Goal: Transaction & Acquisition: Book appointment/travel/reservation

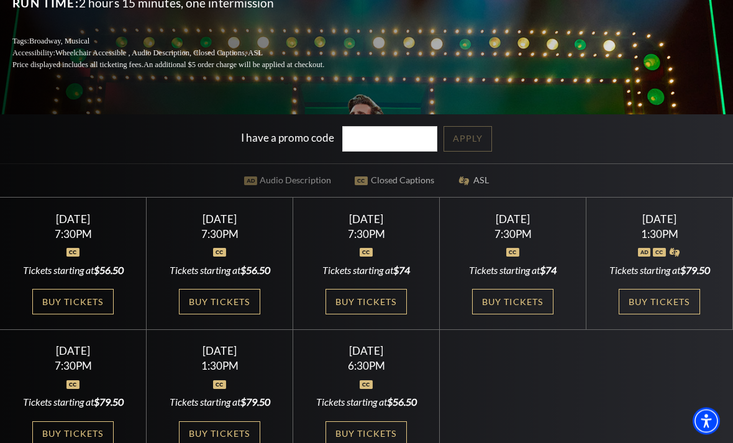
scroll to position [227, 0]
click at [63, 442] on link "Buy Tickets" at bounding box center [72, 433] width 81 height 25
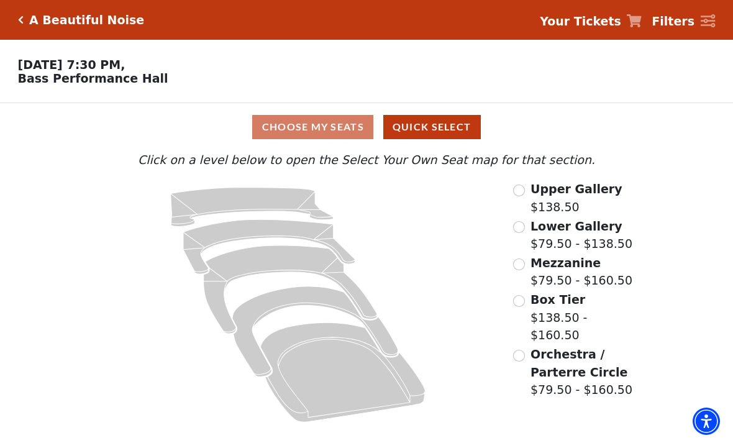
click at [518, 228] on input "Lower Gallery$79.50 - $138.50\a" at bounding box center [519, 227] width 12 height 12
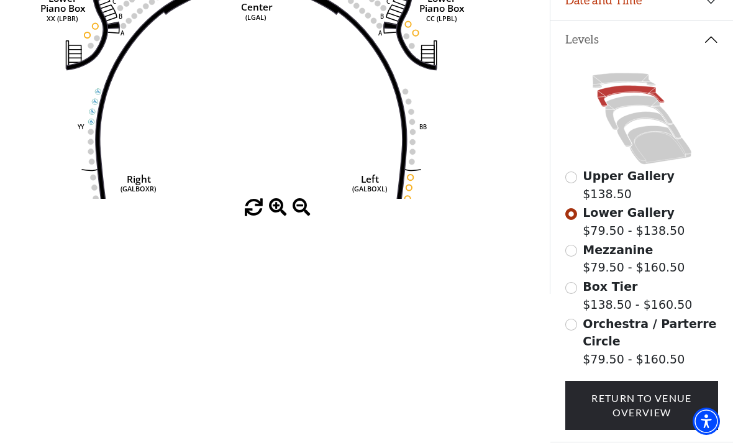
scroll to position [253, 0]
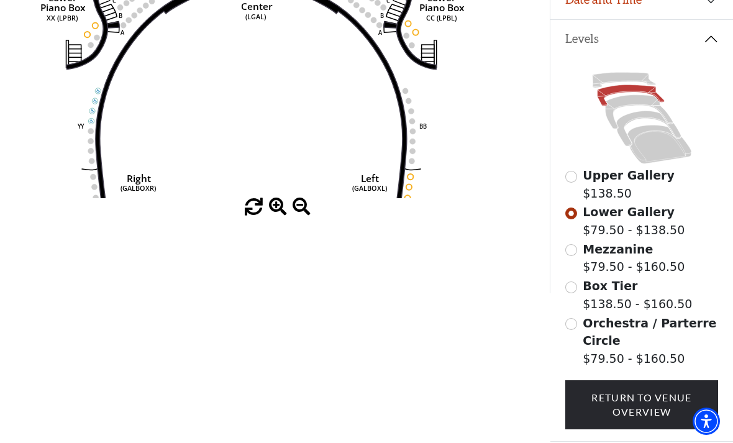
click at [574, 255] on input "Mezzanine$79.50 - $160.50\a" at bounding box center [571, 250] width 12 height 12
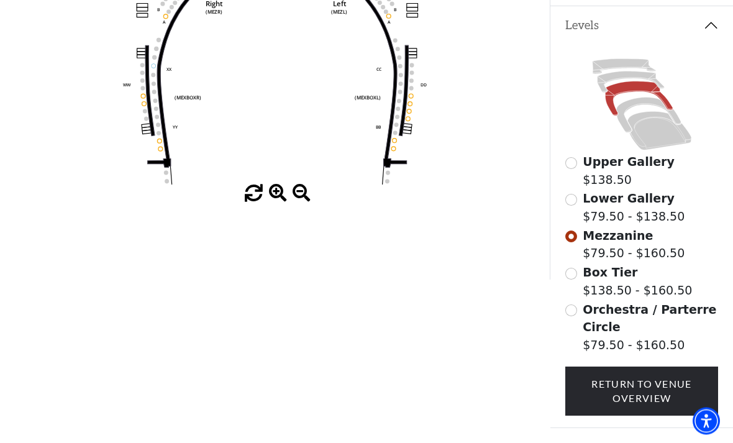
scroll to position [267, 0]
click at [572, 310] on input "Orchestra / Parterre Circle$79.50 - $160.50\a" at bounding box center [571, 310] width 12 height 12
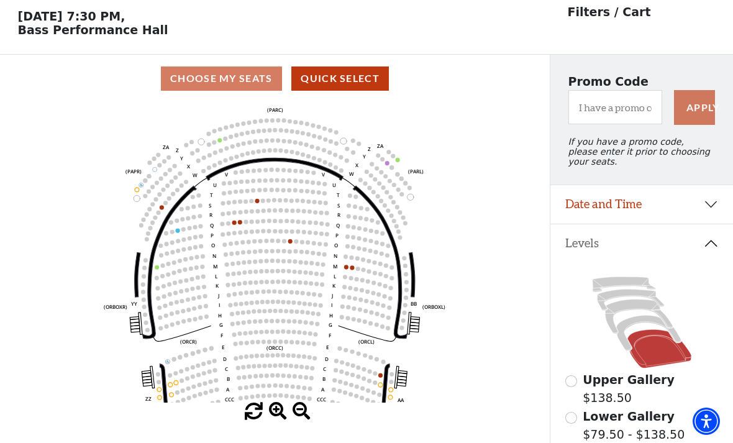
scroll to position [58, 0]
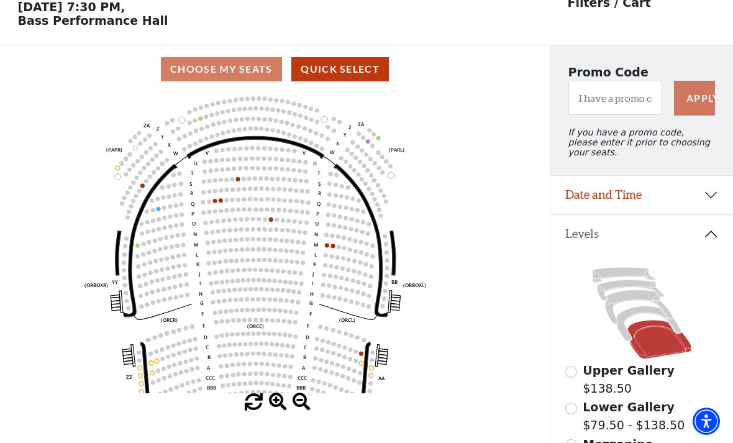
click at [328, 246] on circle at bounding box center [327, 245] width 4 height 4
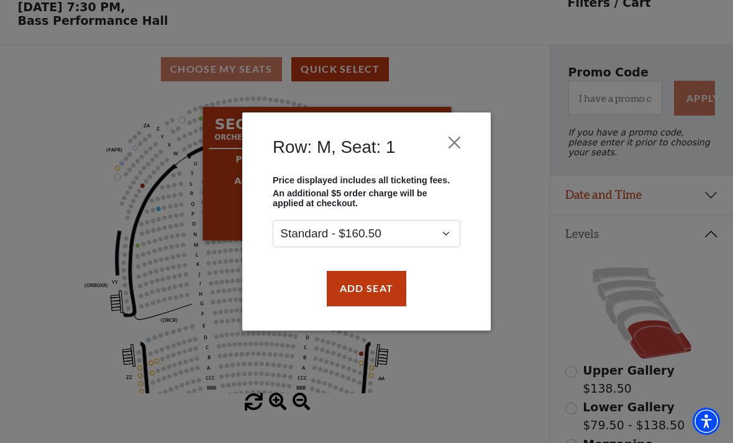
scroll to position [58, 0]
click at [455, 141] on button "Close" at bounding box center [455, 143] width 24 height 24
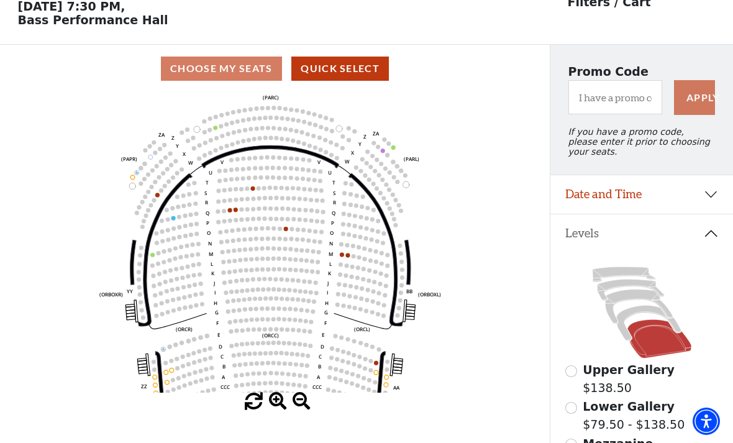
click at [707, 242] on button "Levels" at bounding box center [641, 233] width 183 height 38
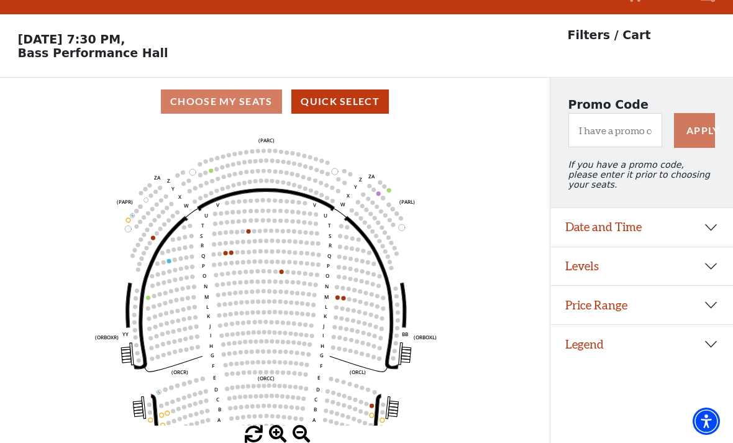
scroll to position [0, 0]
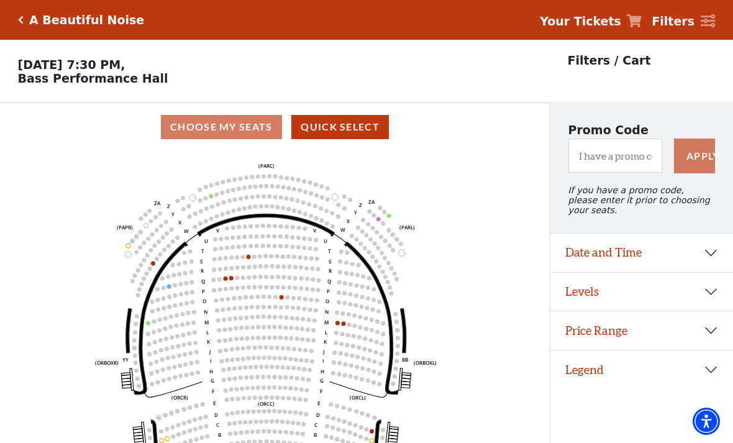
click at [27, 18] on div "A Beautiful Noise" at bounding box center [84, 20] width 121 height 14
click at [711, 301] on button "Levels" at bounding box center [641, 292] width 183 height 38
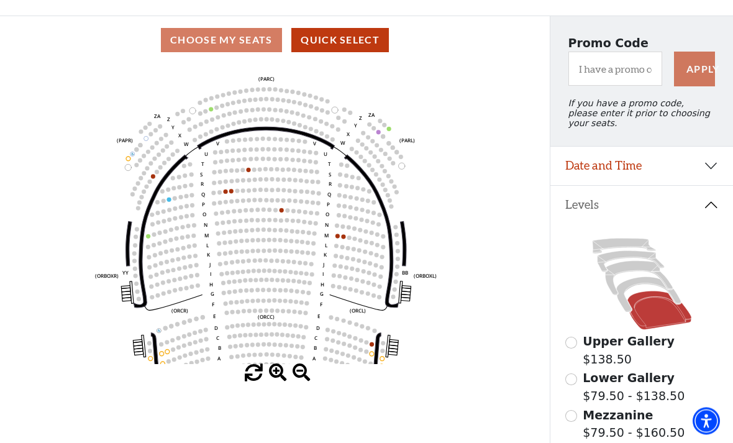
scroll to position [119, 0]
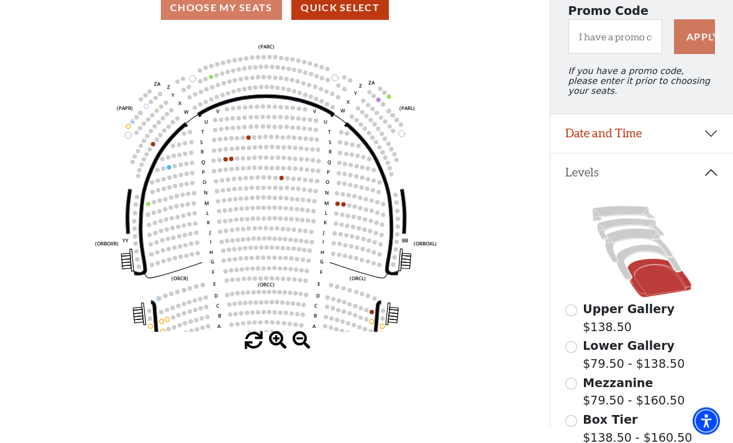
click at [583, 316] on span "Upper Gallery" at bounding box center [628, 309] width 92 height 14
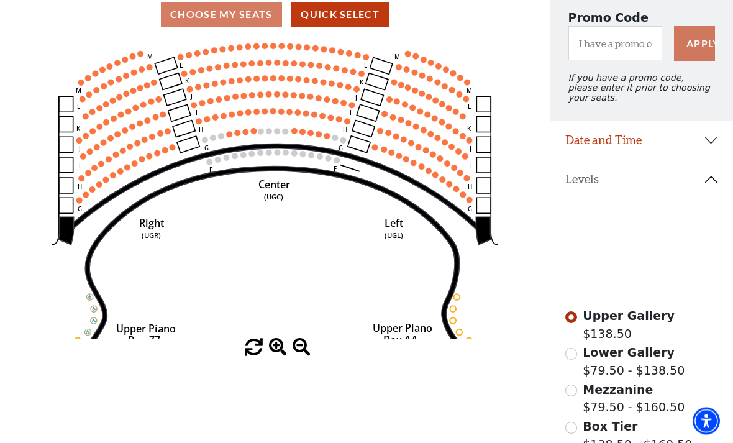
scroll to position [112, 0]
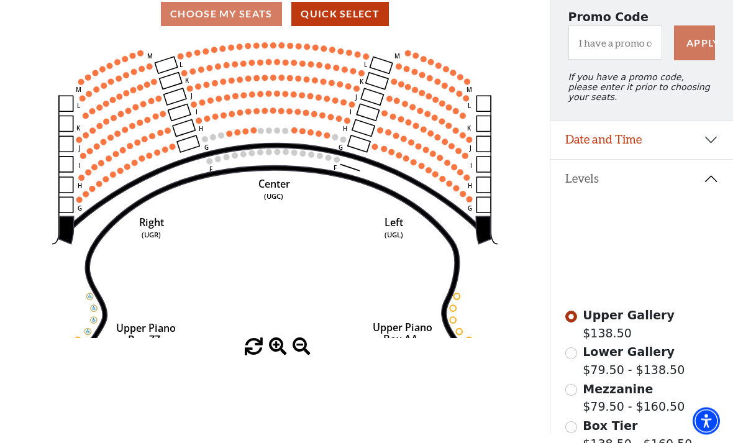
click at [576, 356] on input "Lower Gallery$79.50 - $138.50\a" at bounding box center [571, 354] width 12 height 12
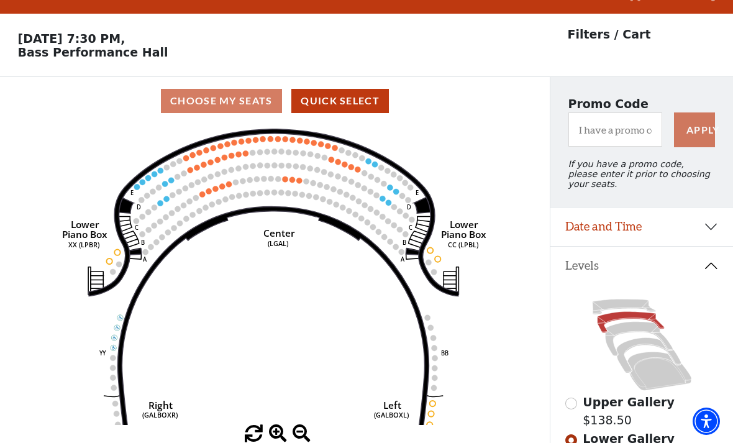
scroll to position [58, 0]
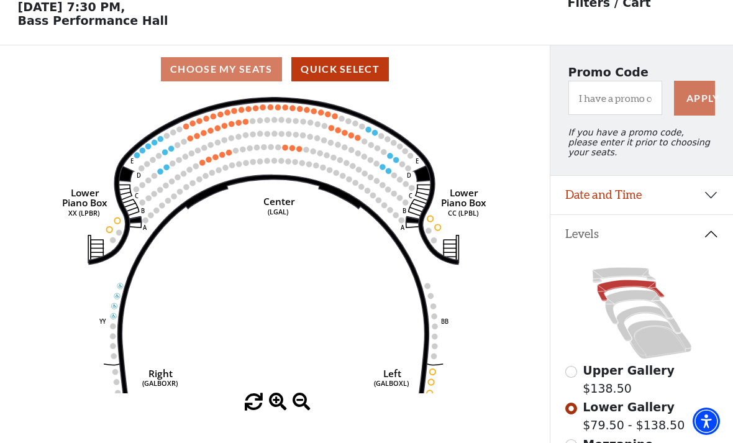
click at [202, 165] on circle at bounding box center [202, 163] width 6 height 6
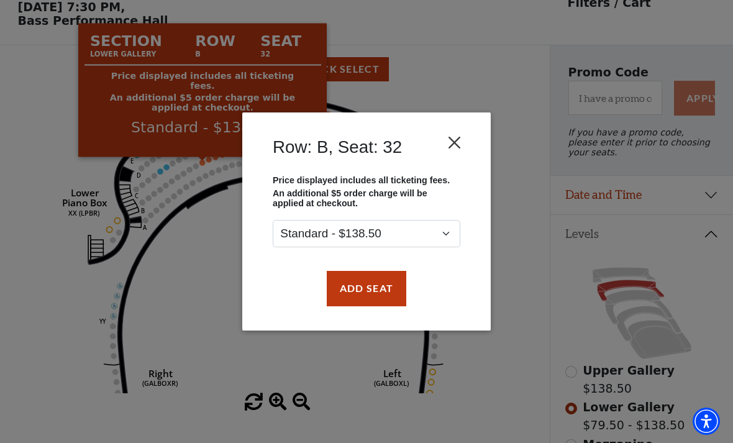
click at [449, 142] on button "Close" at bounding box center [455, 143] width 24 height 24
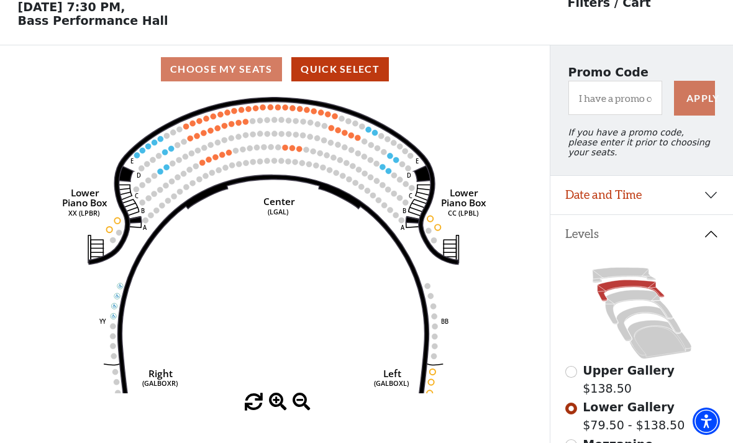
click at [148, 165] on circle at bounding box center [147, 164] width 6 height 6
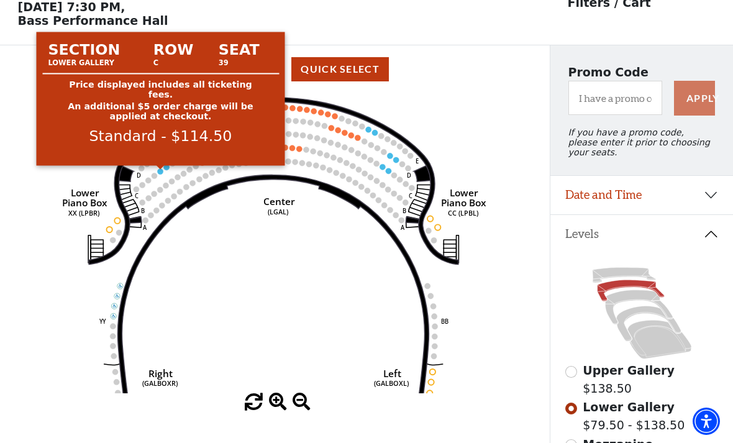
click at [161, 171] on circle at bounding box center [161, 171] width 6 height 6
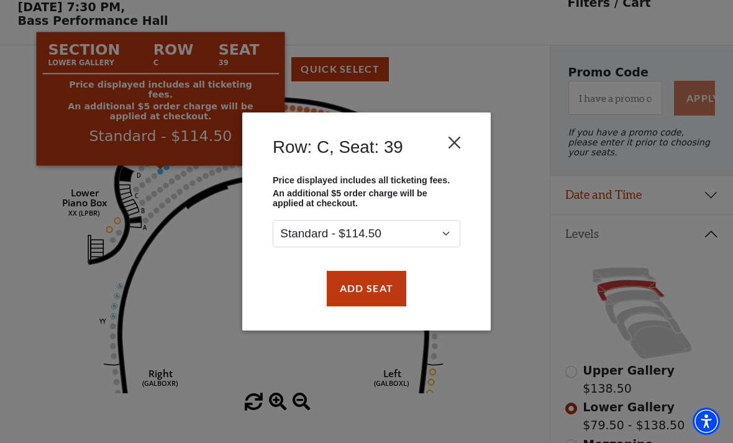
click at [456, 147] on button "Close" at bounding box center [455, 143] width 24 height 24
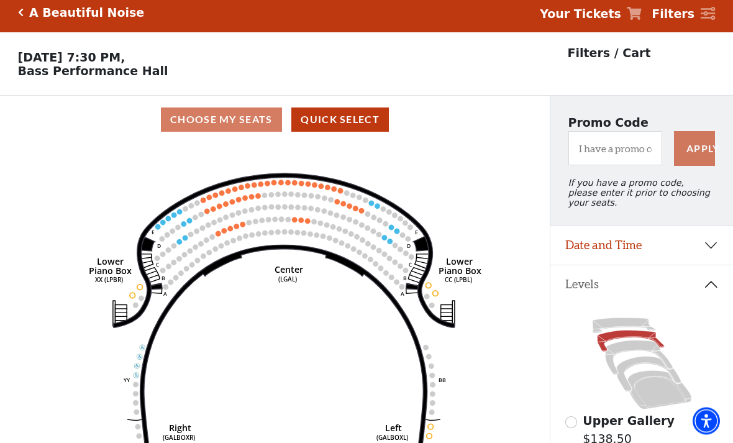
scroll to position [0, 0]
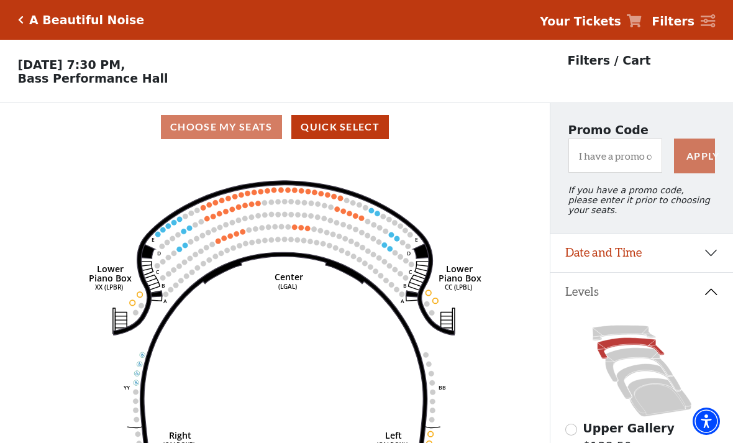
click at [712, 253] on button "Date and Time" at bounding box center [641, 252] width 183 height 38
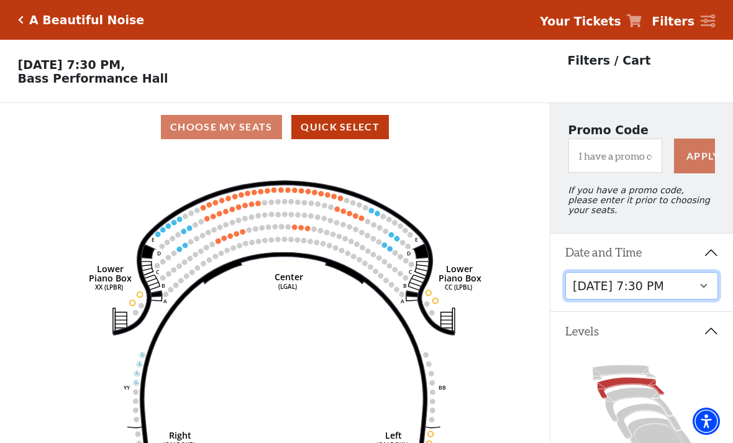
click at [713, 300] on select "Tuesday, October 28 at 7:30 PM Wednesday, October 29 at 7:30 PM Thursday, Octob…" at bounding box center [641, 286] width 153 height 28
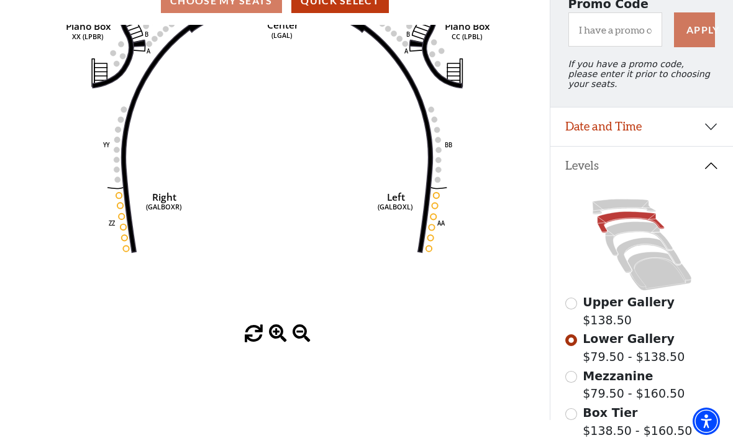
scroll to position [143, 0]
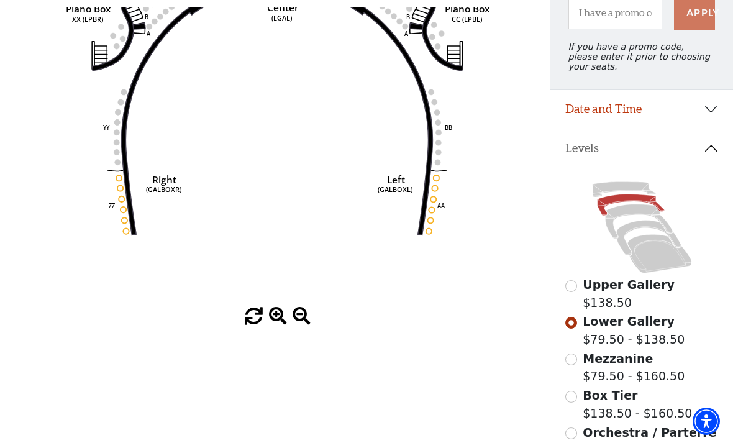
click at [613, 442] on label "Orchestra / Parterre Circle $79.50 - $160.50" at bounding box center [649, 449] width 135 height 53
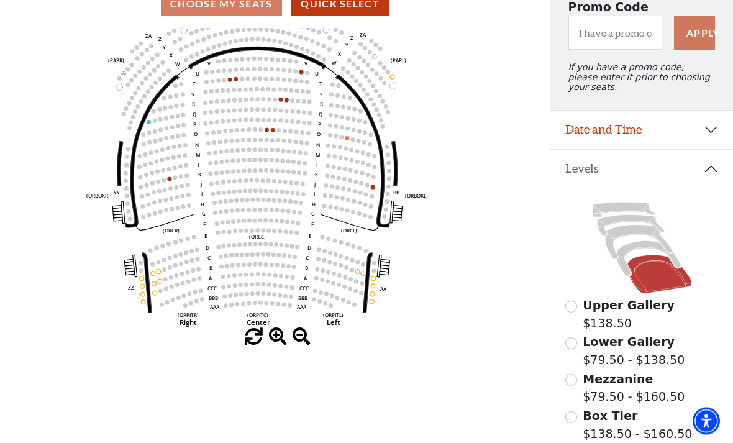
scroll to position [123, 0]
click at [581, 418] on div "Box Tier $138.50 - $160.50" at bounding box center [641, 424] width 153 height 35
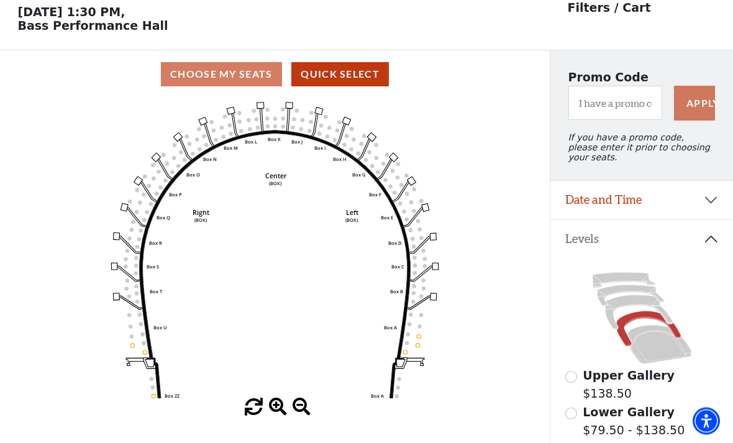
scroll to position [58, 0]
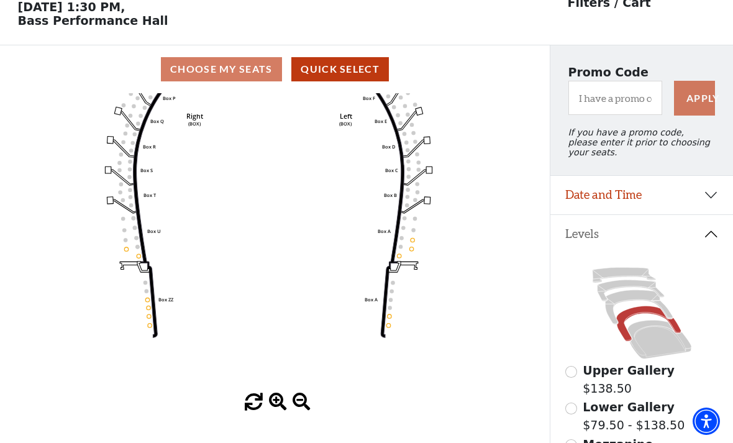
click at [148, 327] on circle at bounding box center [150, 325] width 4 height 4
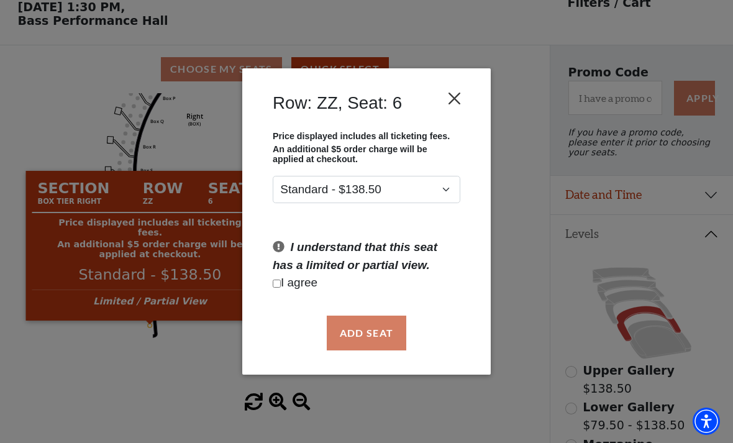
click at [451, 95] on button "Close" at bounding box center [455, 98] width 24 height 24
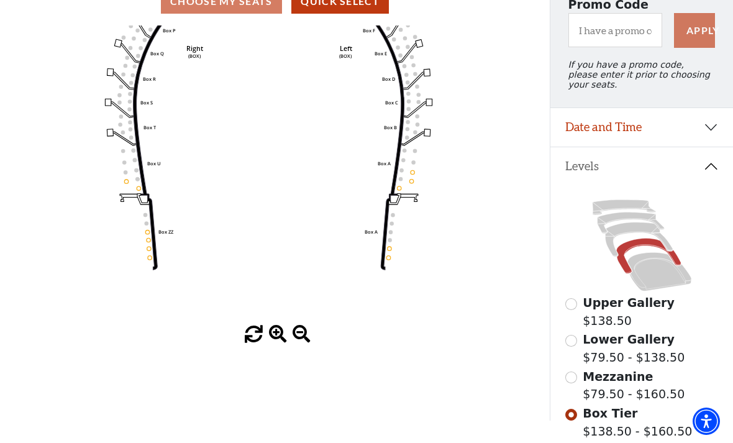
scroll to position [134, 0]
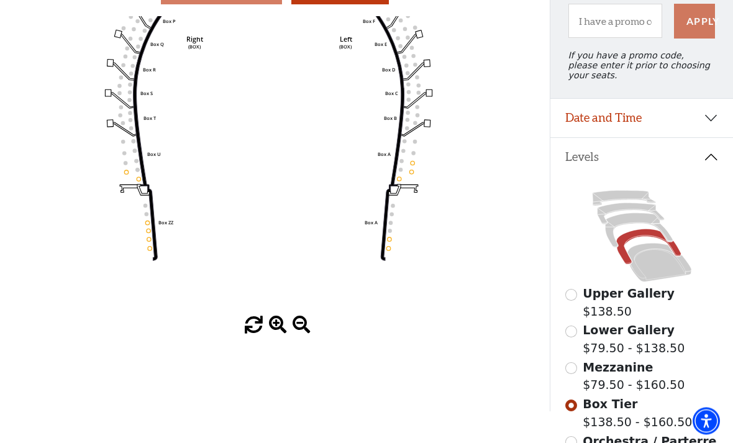
click at [576, 371] on input "Mezzanine$79.50 - $160.50\a" at bounding box center [571, 369] width 12 height 12
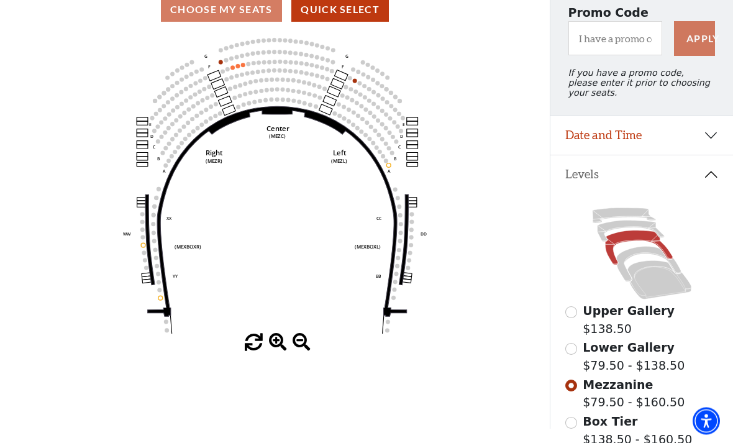
scroll to position [0, 0]
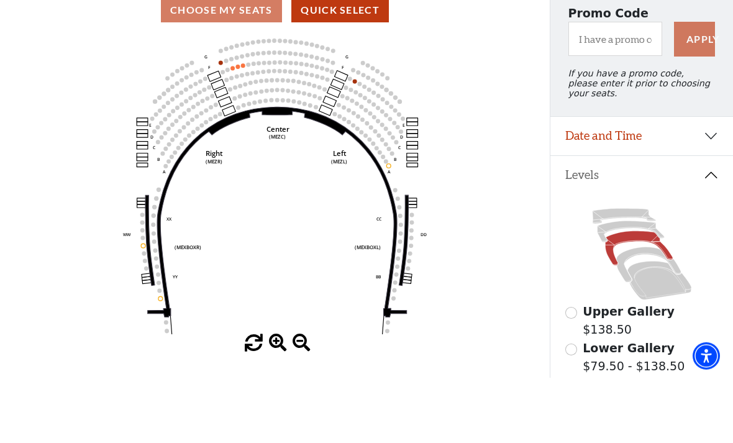
click at [575, 409] on input "Lower Gallery$79.50 - $138.50\a" at bounding box center [571, 415] width 12 height 12
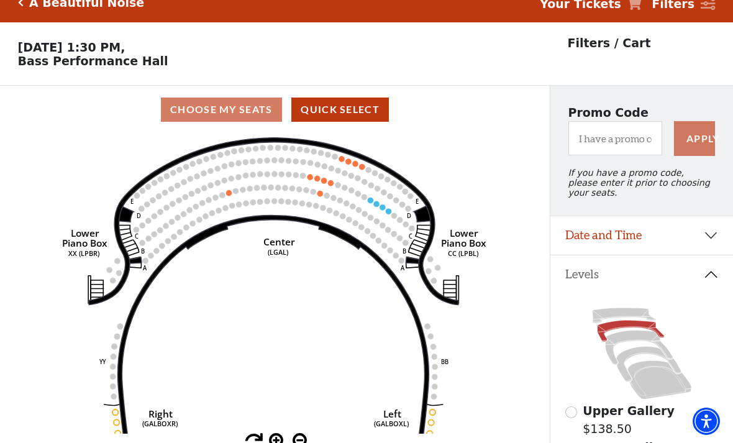
scroll to position [58, 0]
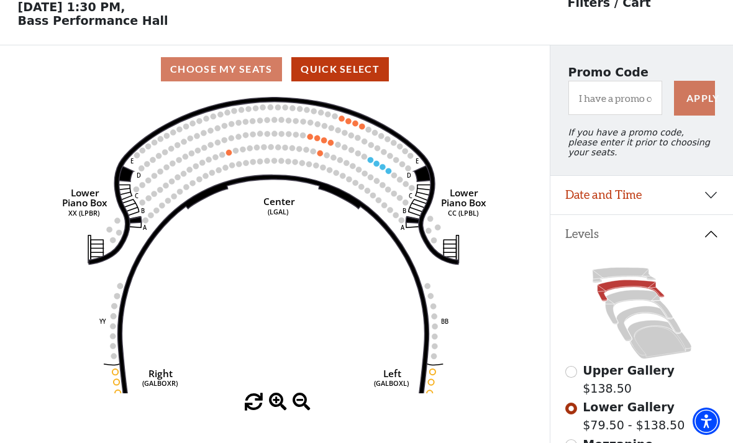
click at [574, 375] on input "Upper Gallery$138.50\a" at bounding box center [571, 372] width 12 height 12
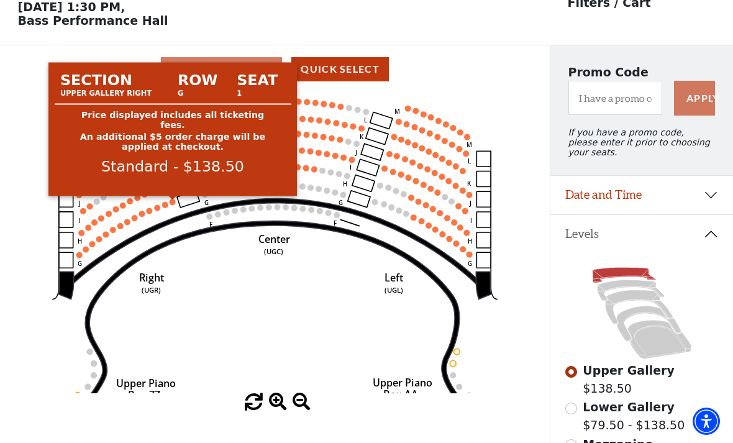
click at [173, 201] on circle at bounding box center [173, 202] width 6 height 6
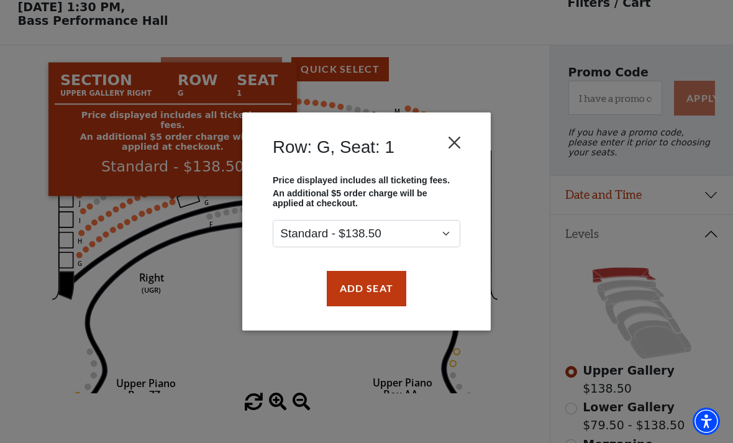
click at [451, 146] on button "Close" at bounding box center [455, 143] width 24 height 24
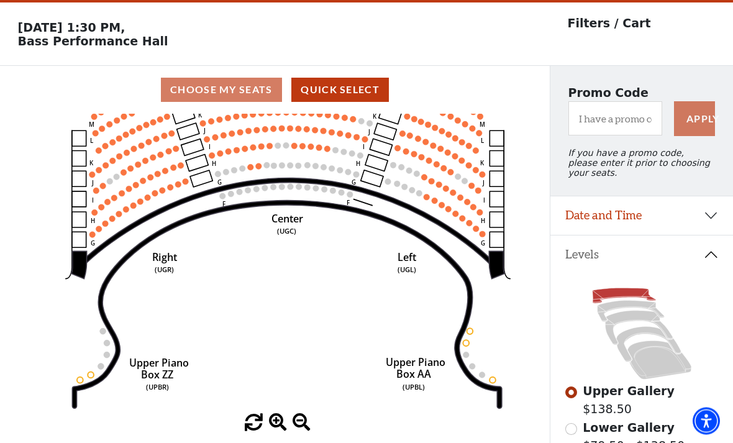
scroll to position [0, 0]
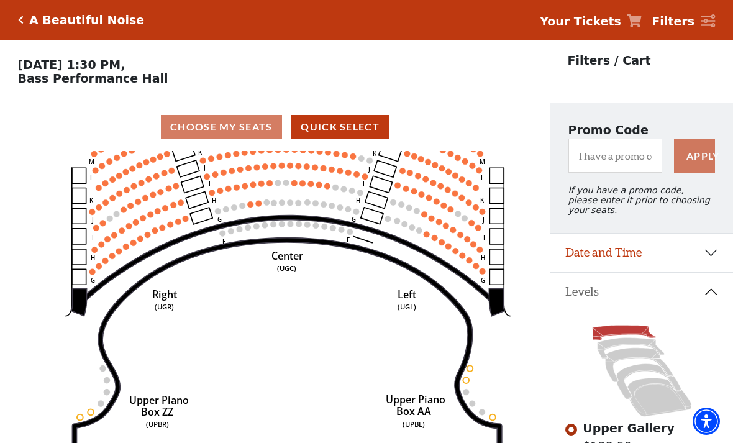
click at [20, 18] on icon "Click here to go back to filters" at bounding box center [21, 20] width 6 height 9
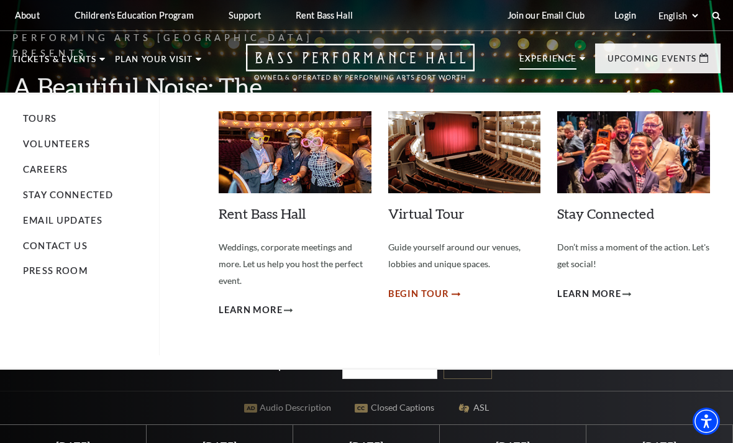
click at [433, 291] on span "Begin Tour" at bounding box center [418, 294] width 61 height 16
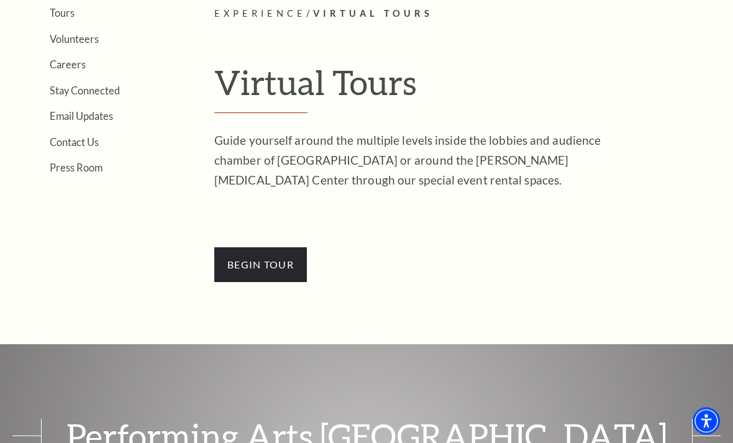
scroll to position [295, 0]
click at [245, 265] on span "BEGin Tour" at bounding box center [260, 264] width 93 height 35
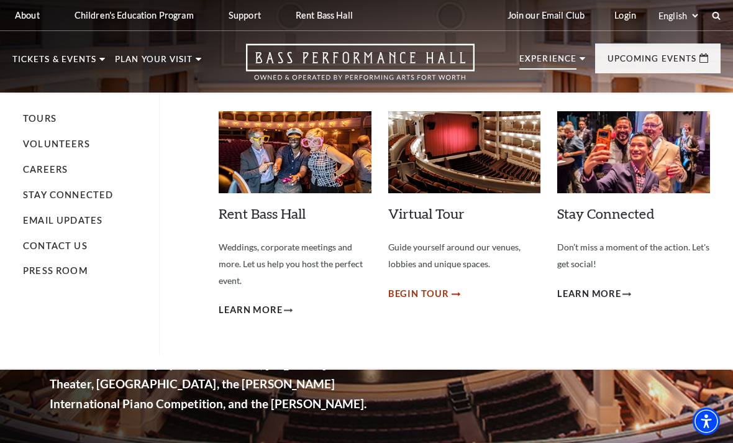
click at [431, 295] on span "Begin Tour" at bounding box center [418, 294] width 61 height 16
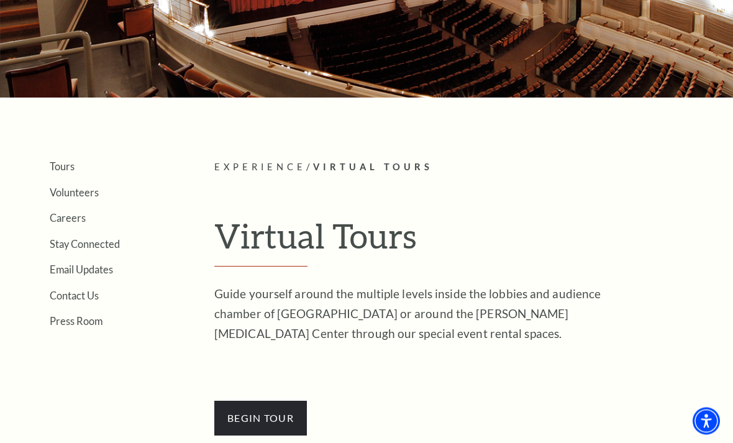
scroll to position [147, 0]
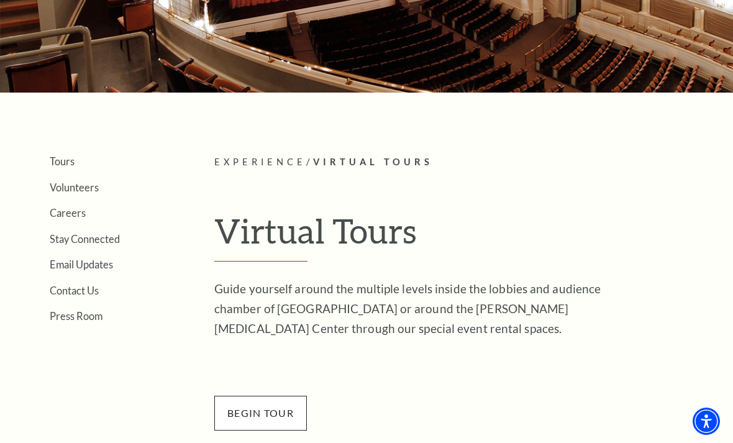
click at [250, 411] on span "BEGin Tour" at bounding box center [260, 413] width 93 height 35
